Goal: Information Seeking & Learning: Compare options

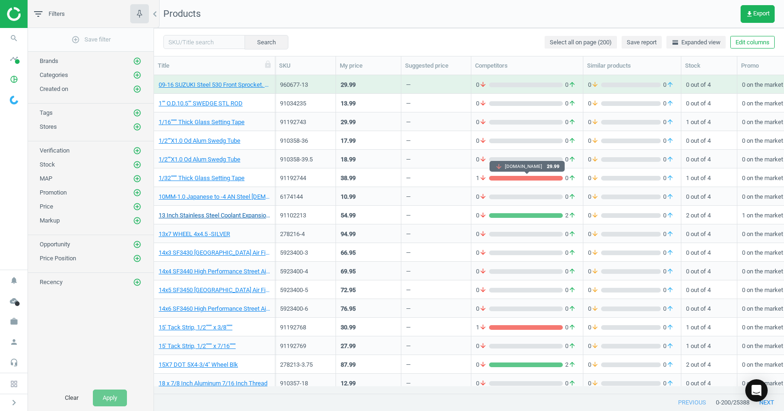
scroll to position [304, 623]
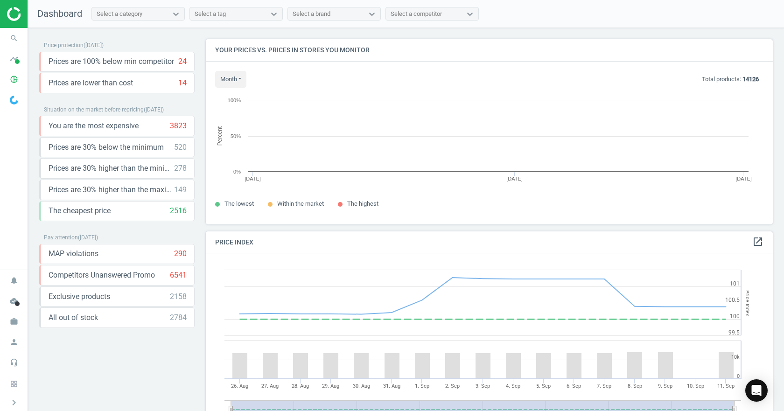
scroll to position [199, 574]
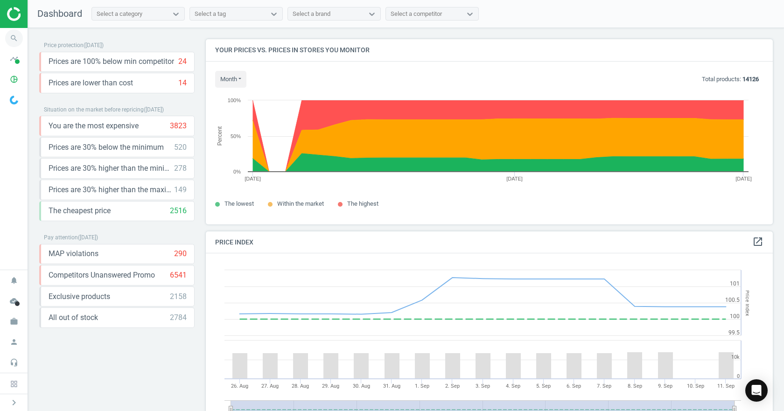
click at [15, 44] on icon "search" at bounding box center [14, 38] width 18 height 18
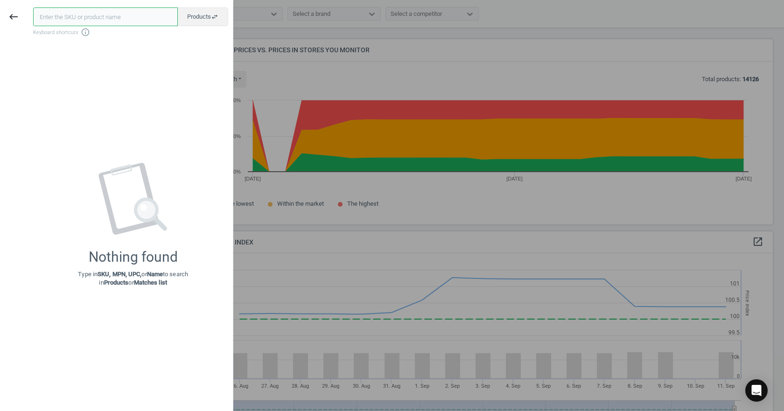
paste input "25850174540"
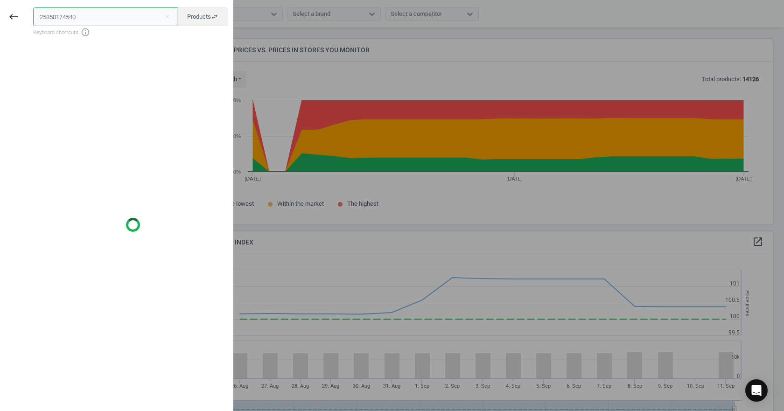
type input "25850174540"
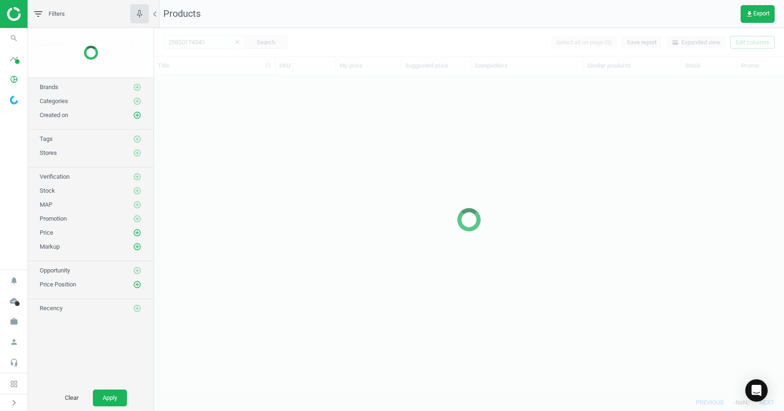
scroll to position [304, 623]
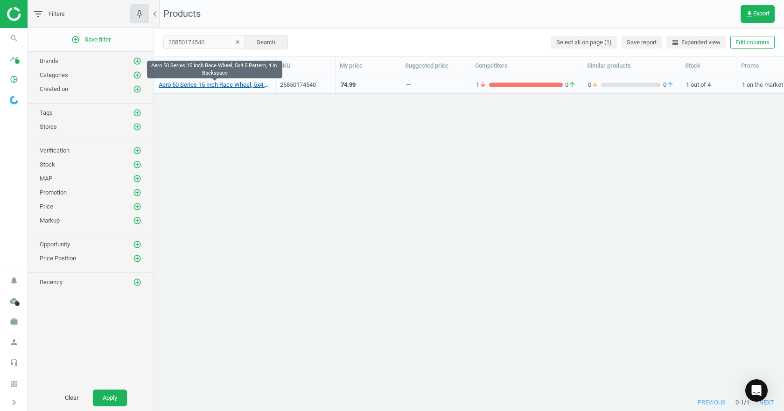
click at [182, 82] on link "Aero 50 Series 15 Inch Race Wheel, 5x4.5 Pattern, 4 In. Backspace" at bounding box center [215, 85] width 112 height 8
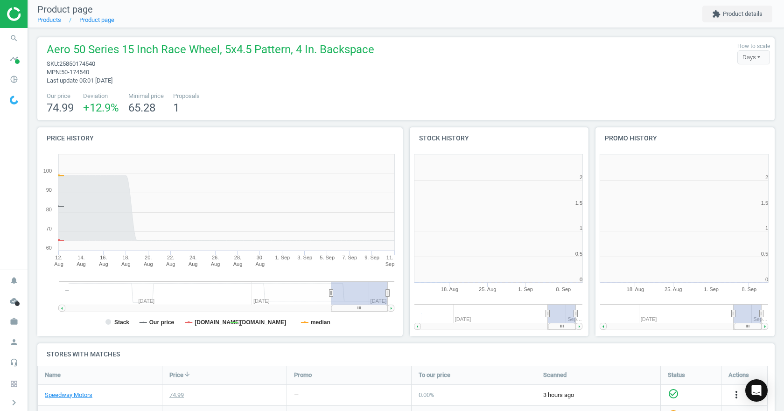
scroll to position [201, 192]
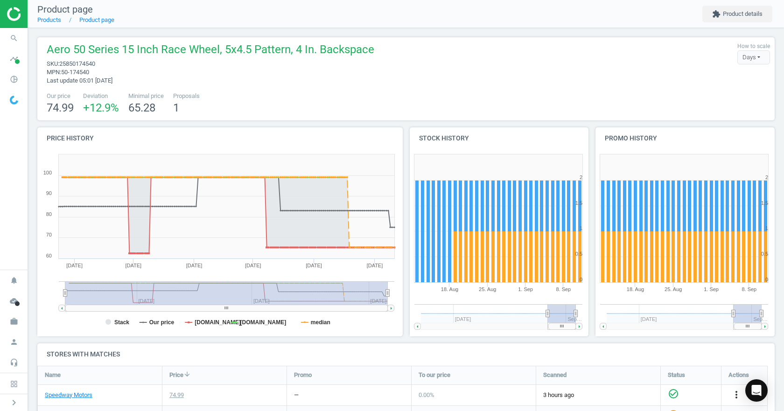
drag, startPoint x: 329, startPoint y: 291, endPoint x: -8, endPoint y: 288, distance: 337.4
click at [0, 288] on html "Group 2 Created with Sketch. ic/cloud_download/grey600 Created with Sketch. gra…" at bounding box center [392, 205] width 784 height 411
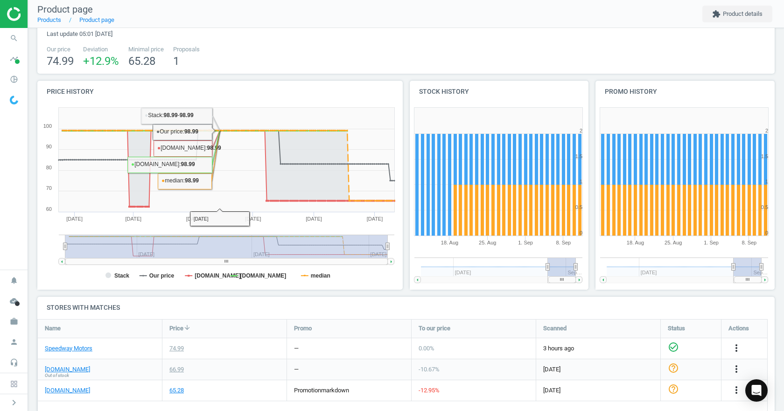
scroll to position [161, 0]
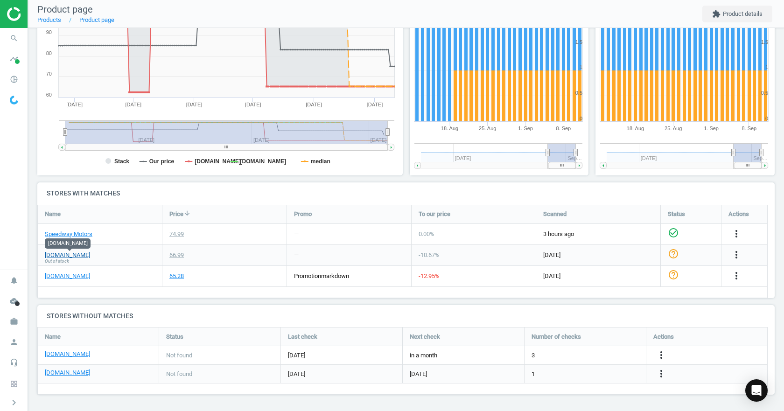
click at [87, 252] on link "[DOMAIN_NAME]" at bounding box center [67, 255] width 45 height 8
click at [48, 277] on link "[DOMAIN_NAME]" at bounding box center [67, 276] width 45 height 8
